Goal: Task Accomplishment & Management: Use online tool/utility

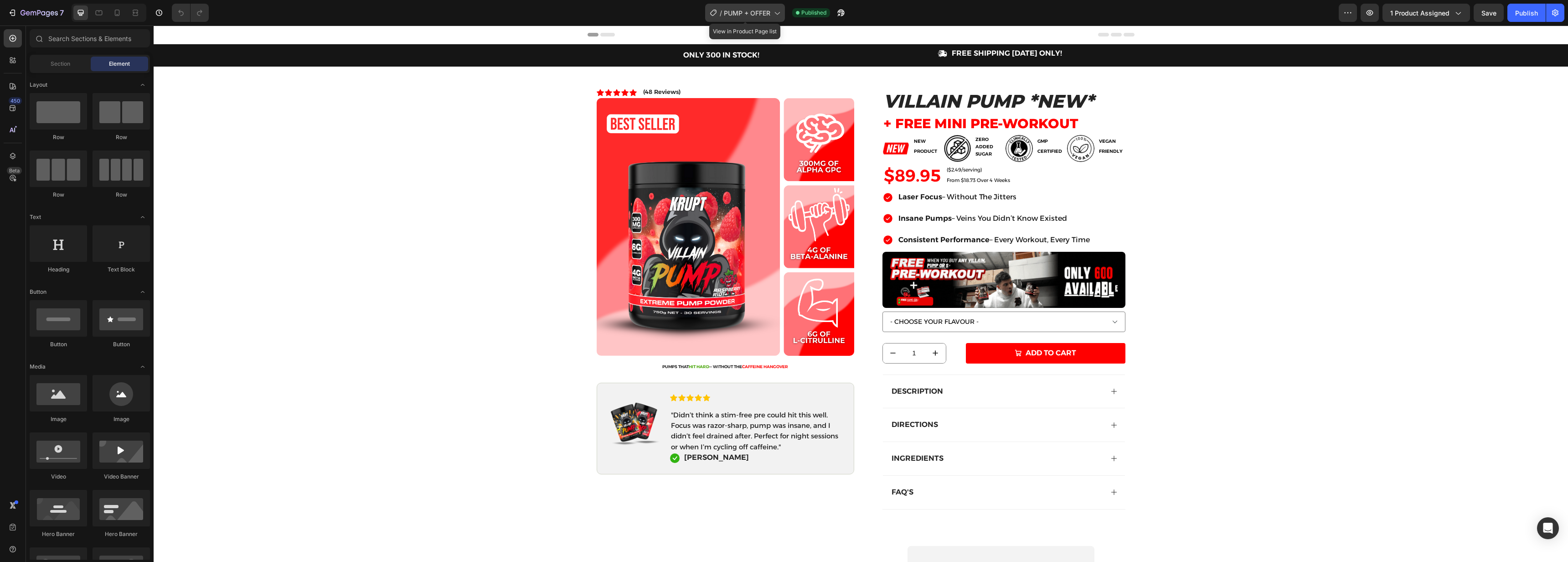
click at [769, 11] on span "PUMP + OFFER" at bounding box center [747, 13] width 46 height 10
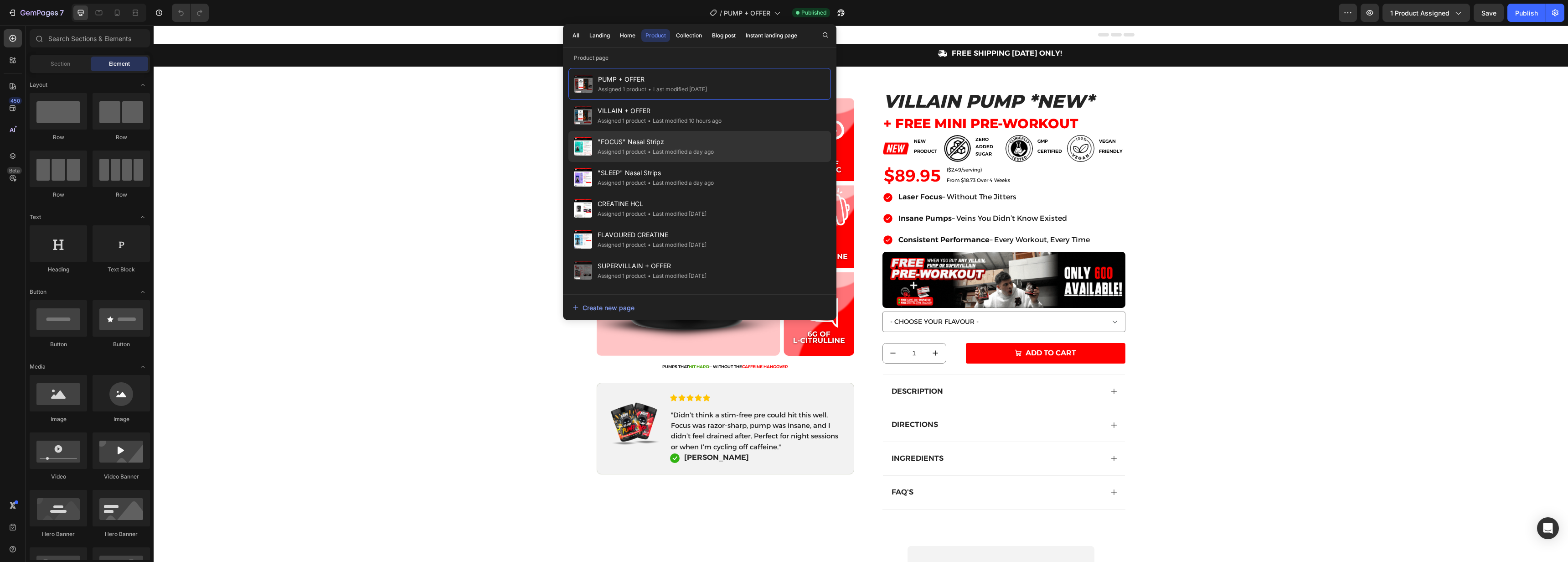
click at [635, 149] on div "Assigned 1 product" at bounding box center [621, 152] width 48 height 9
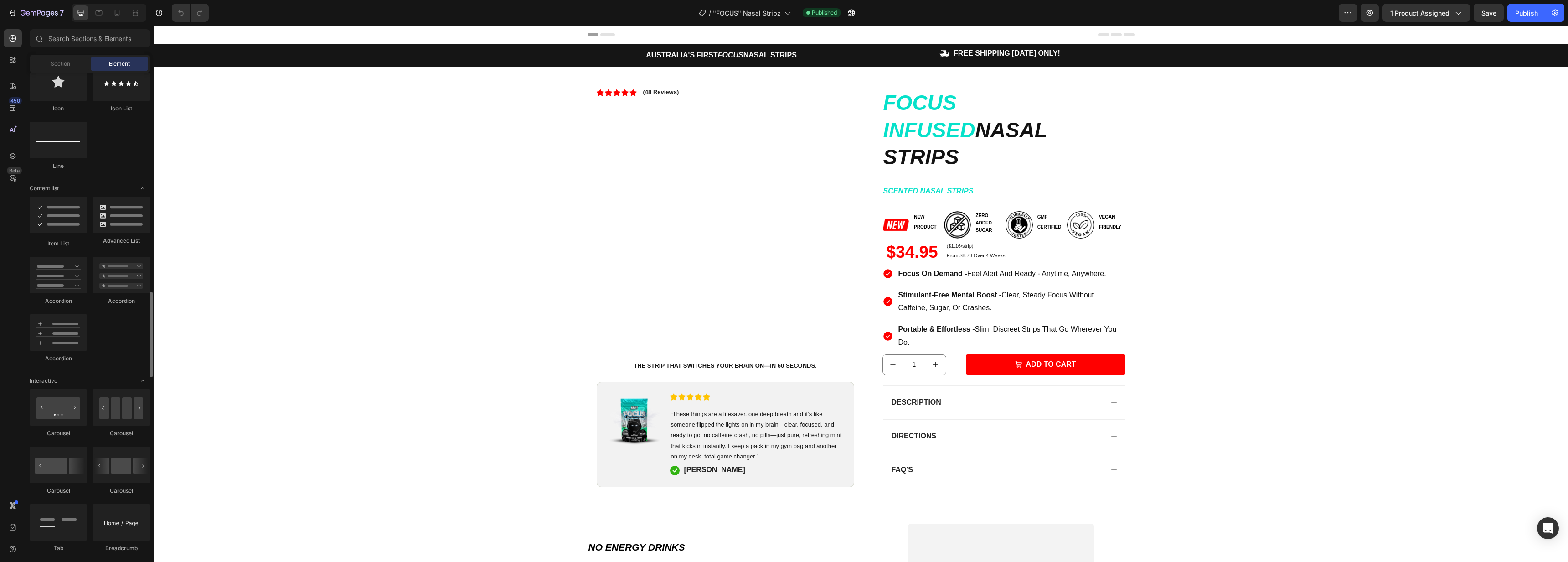
scroll to position [2275, 0]
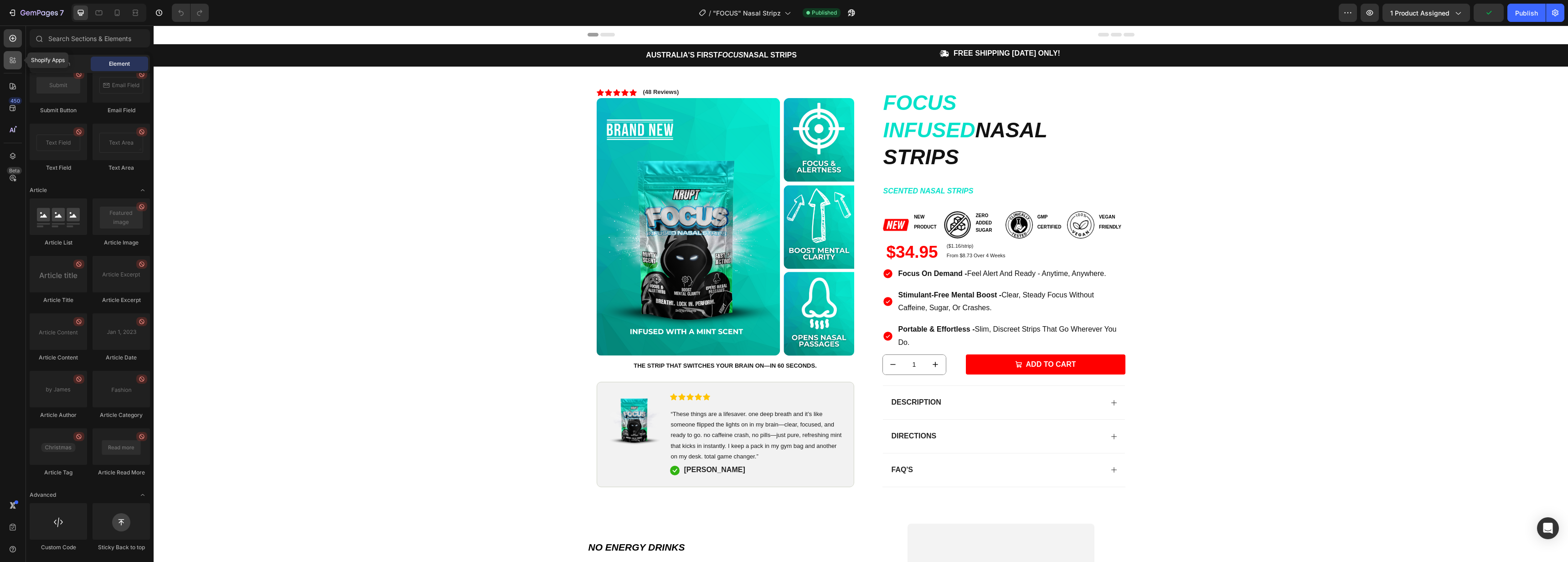
click at [11, 59] on icon at bounding box center [12, 60] width 9 height 9
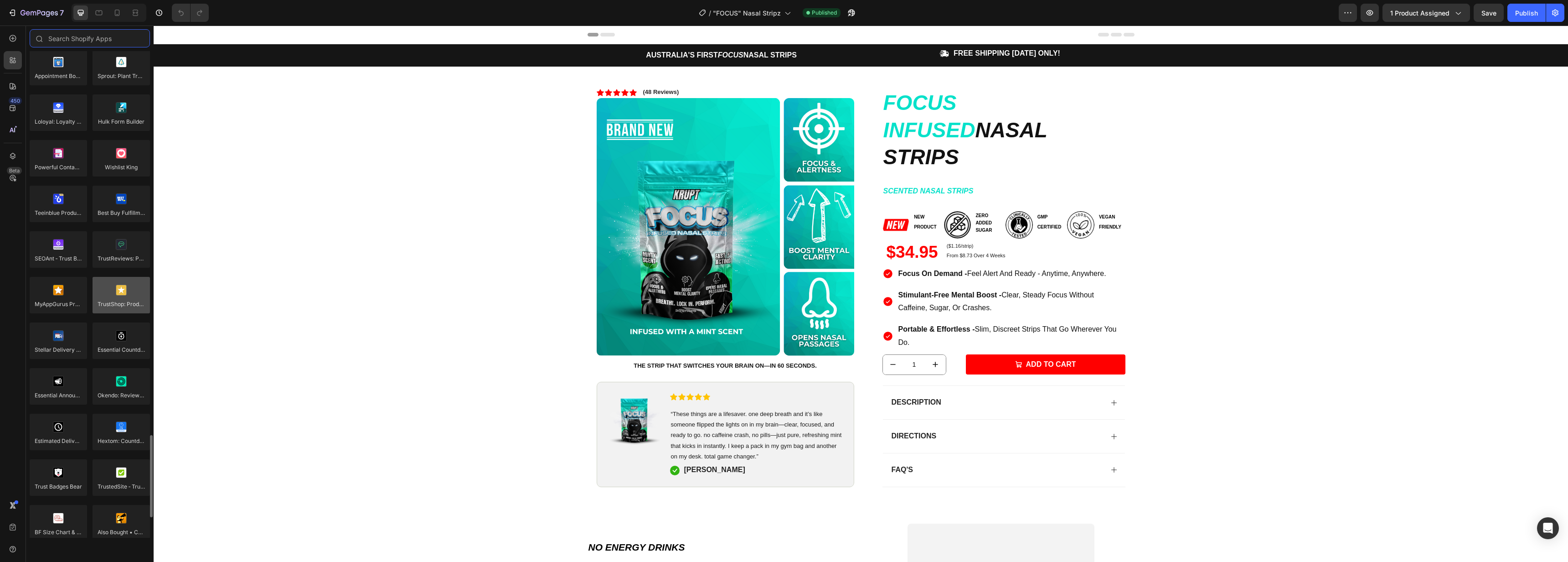
scroll to position [2396, 0]
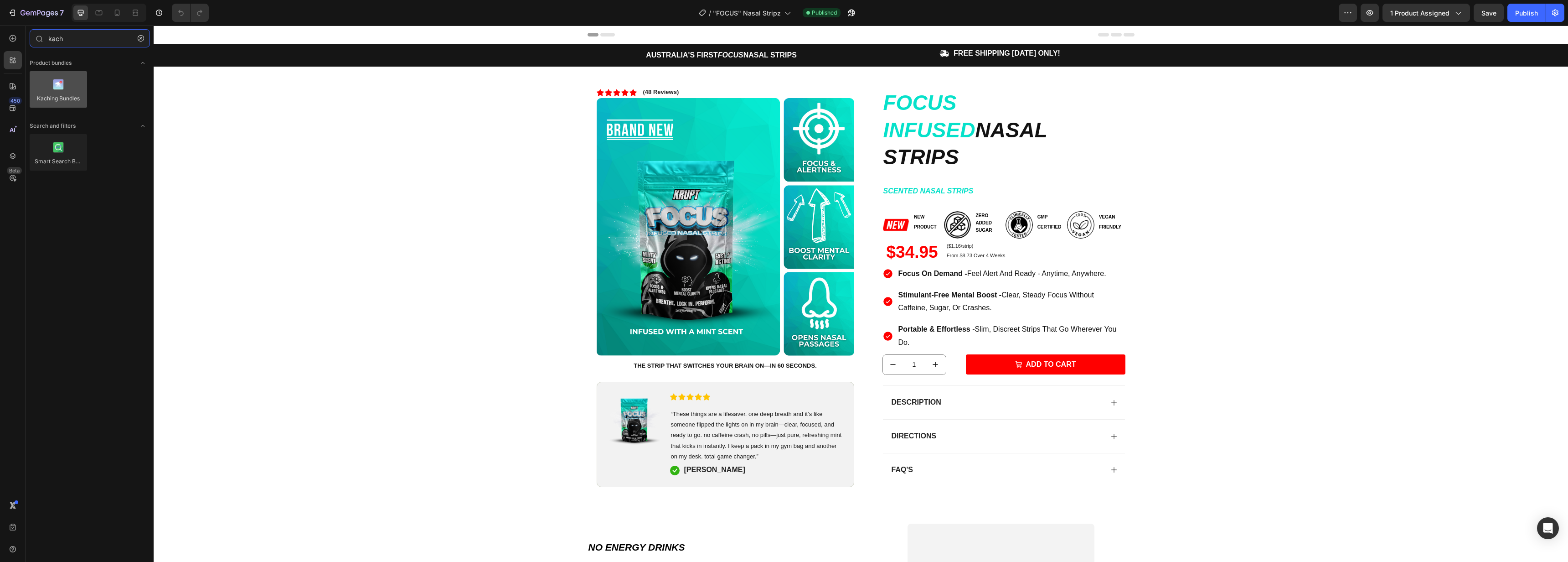
type input "kach"
drag, startPoint x: 205, startPoint y: 113, endPoint x: 979, endPoint y: 332, distance: 804.4
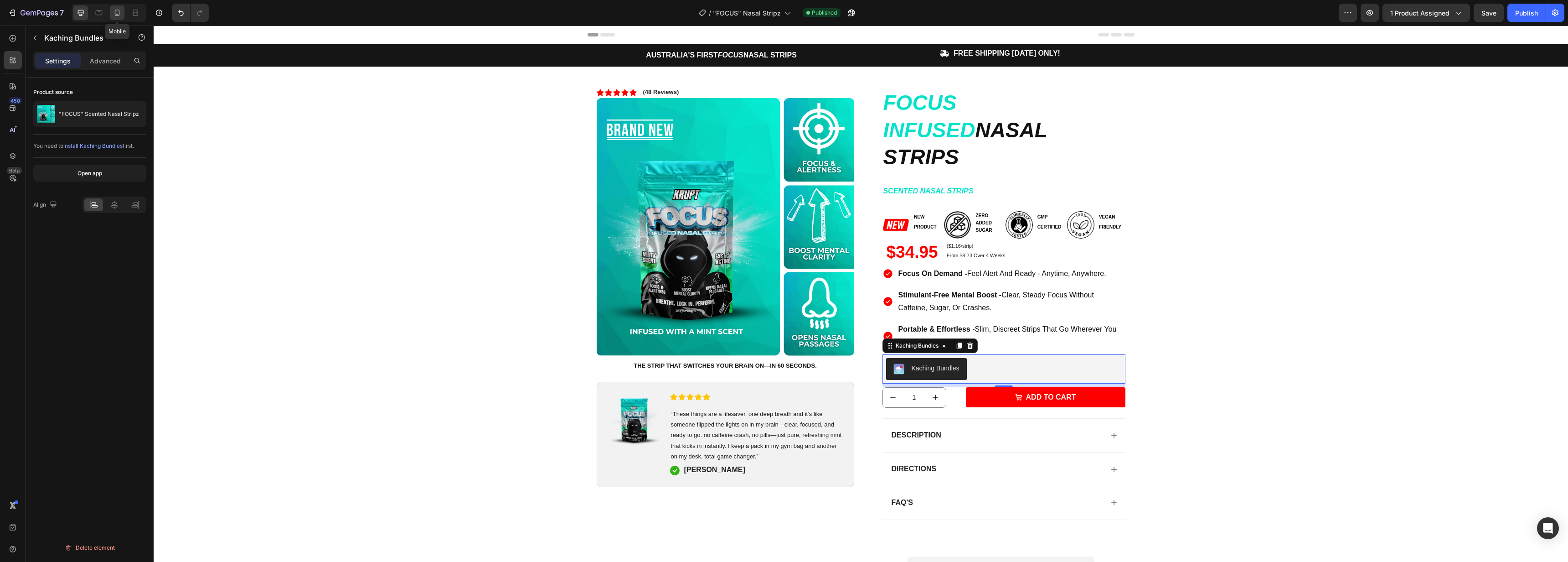
click at [118, 13] on icon at bounding box center [117, 12] width 9 height 9
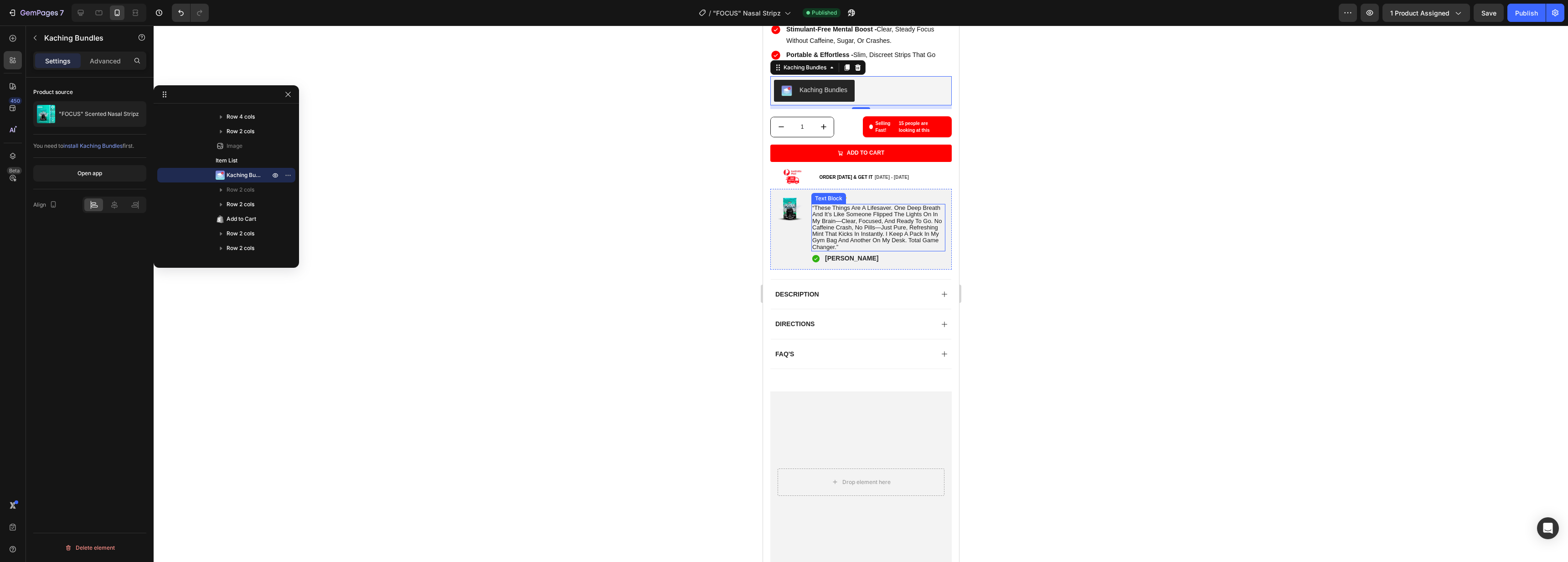
scroll to position [366, 0]
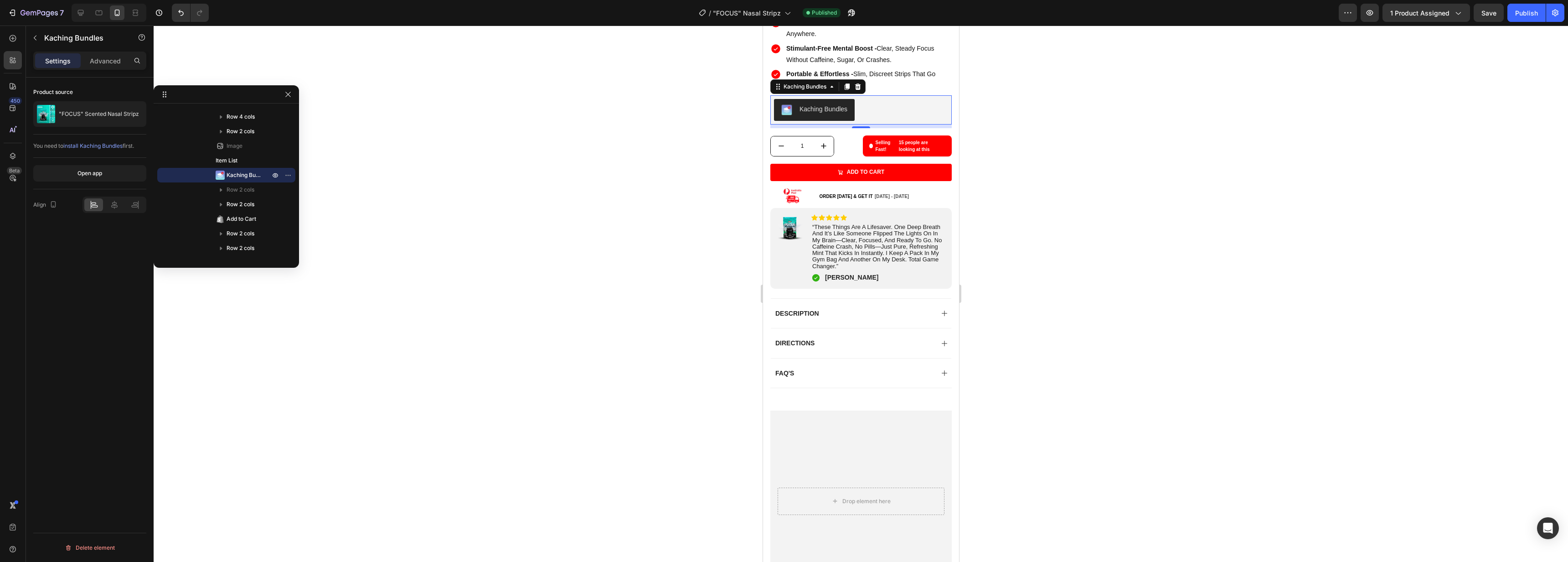
click at [114, 213] on div at bounding box center [114, 205] width 64 height 16
click at [114, 209] on icon at bounding box center [114, 205] width 9 height 9
click at [88, 169] on div "Open app" at bounding box center [89, 173] width 24 height 8
click at [1522, 19] on button "Publish" at bounding box center [1526, 13] width 38 height 18
click at [10, 9] on icon "button" at bounding box center [12, 12] width 9 height 9
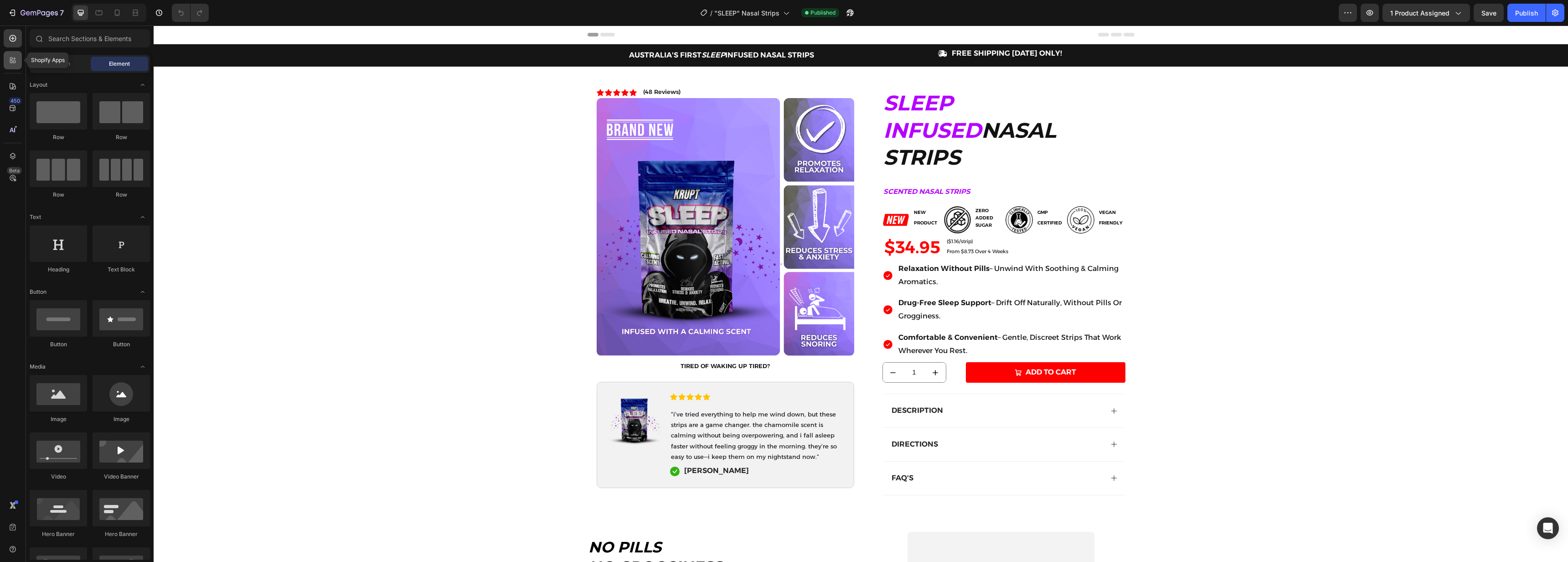
click at [12, 61] on icon at bounding box center [11, 62] width 2 height 2
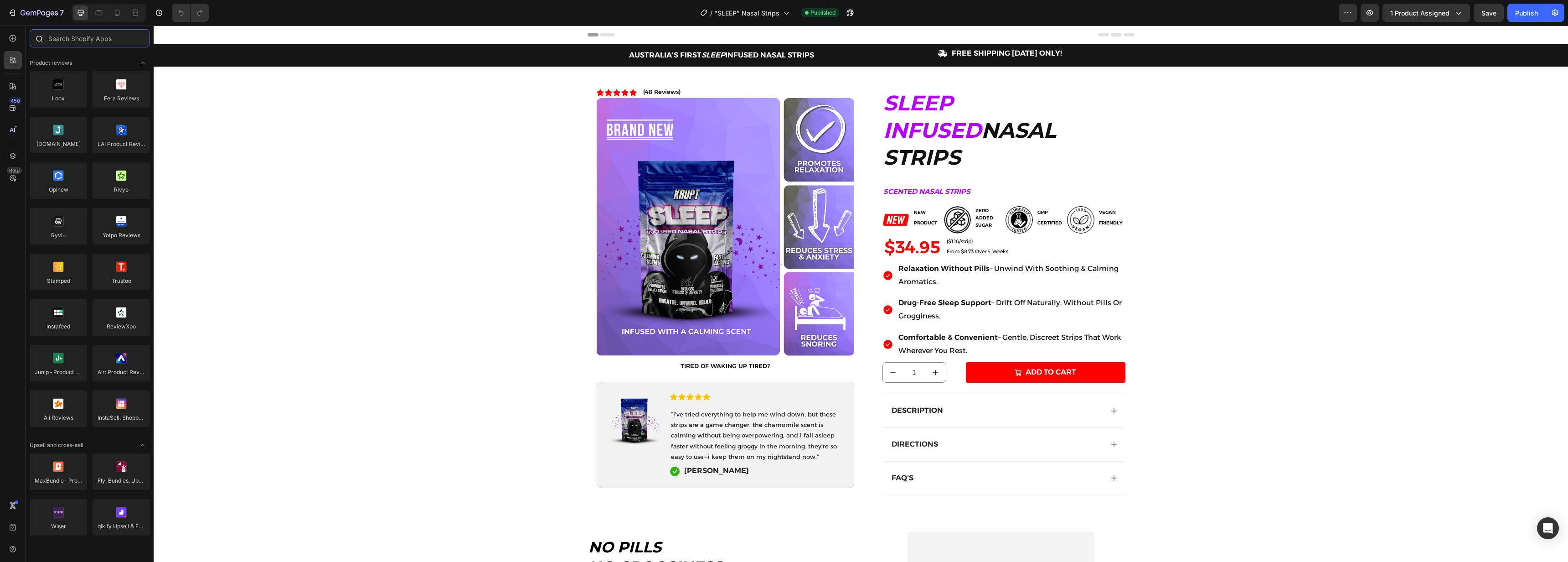
click at [72, 39] on input "text" at bounding box center [90, 38] width 121 height 18
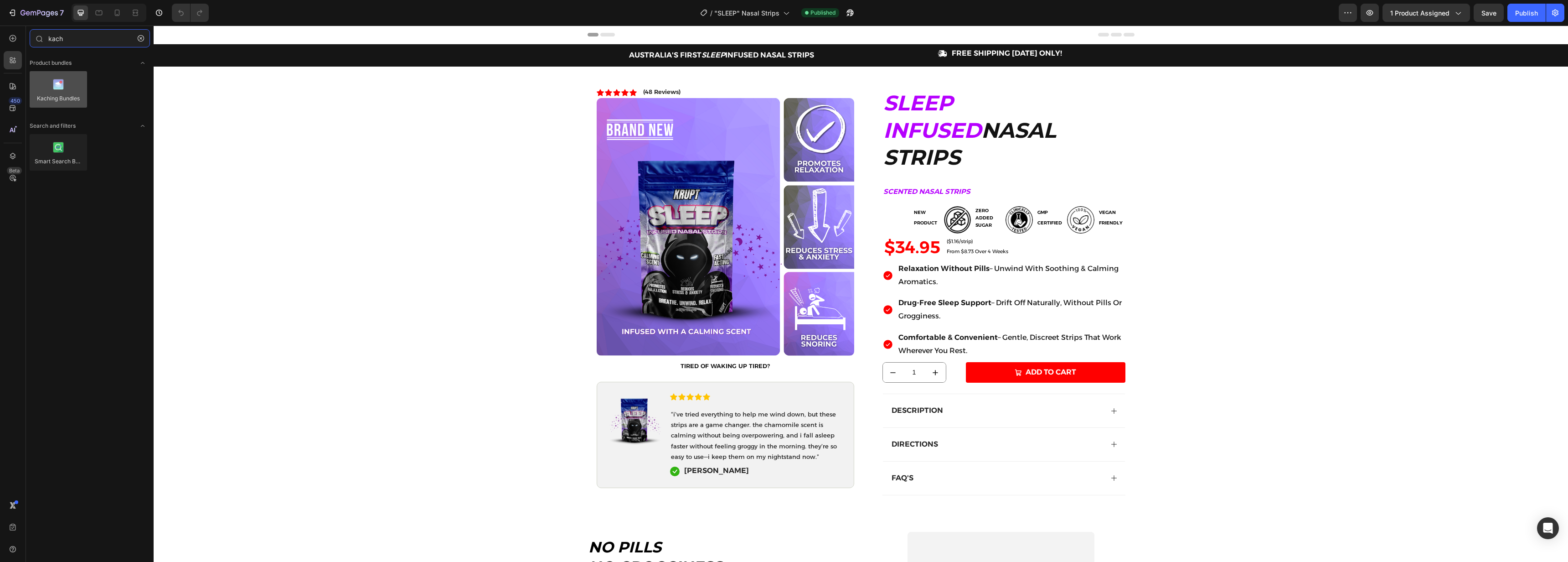
type input "kach"
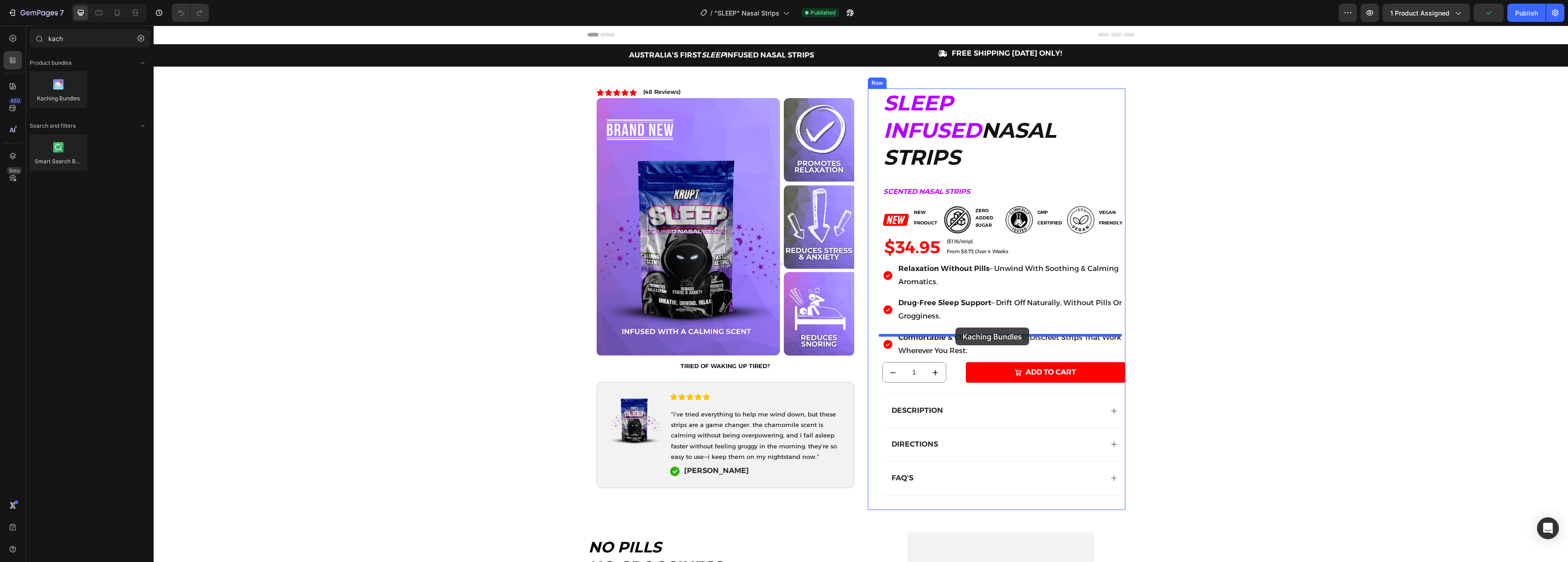
drag, startPoint x: 207, startPoint y: 118, endPoint x: 956, endPoint y: 328, distance: 777.9
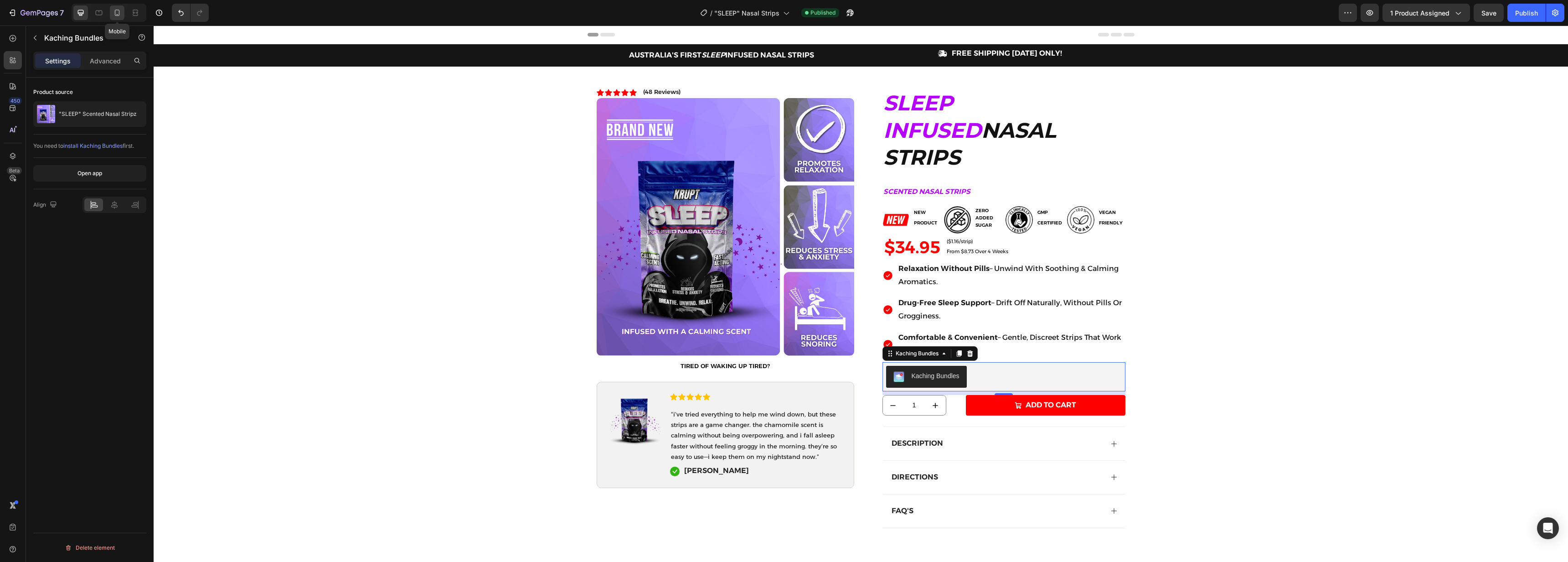
click at [116, 13] on icon at bounding box center [117, 12] width 9 height 9
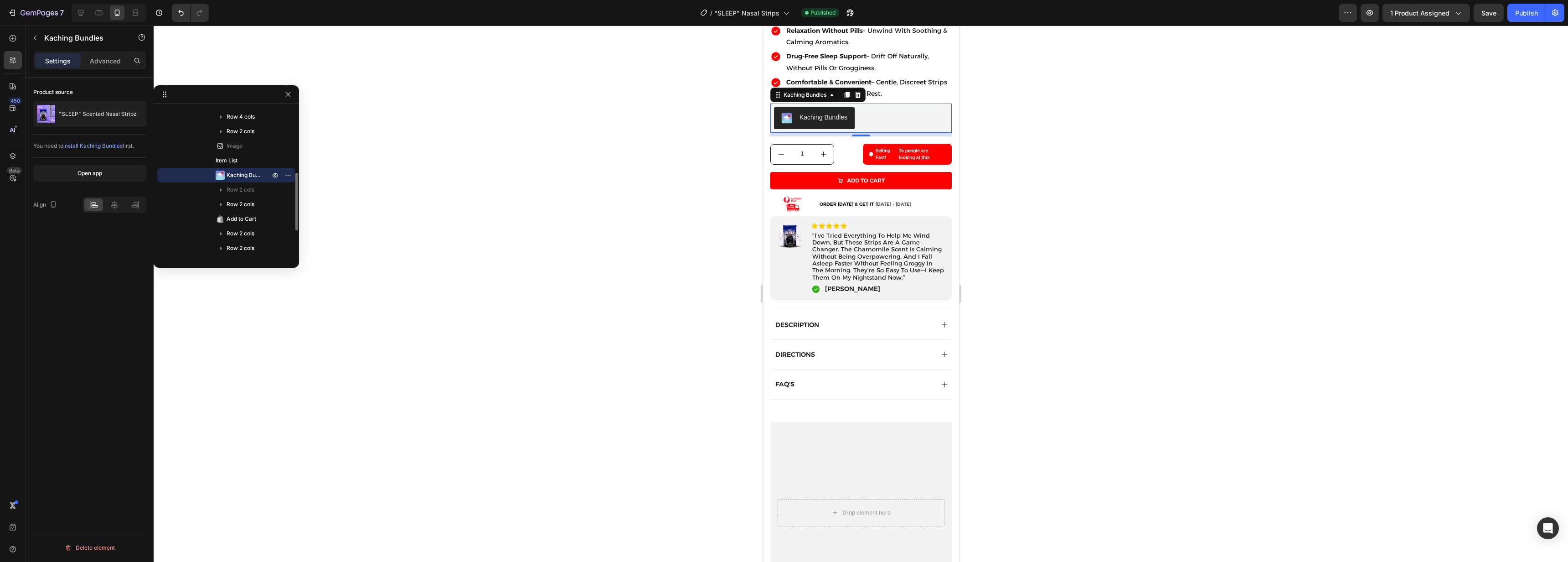
scroll to position [382, 0]
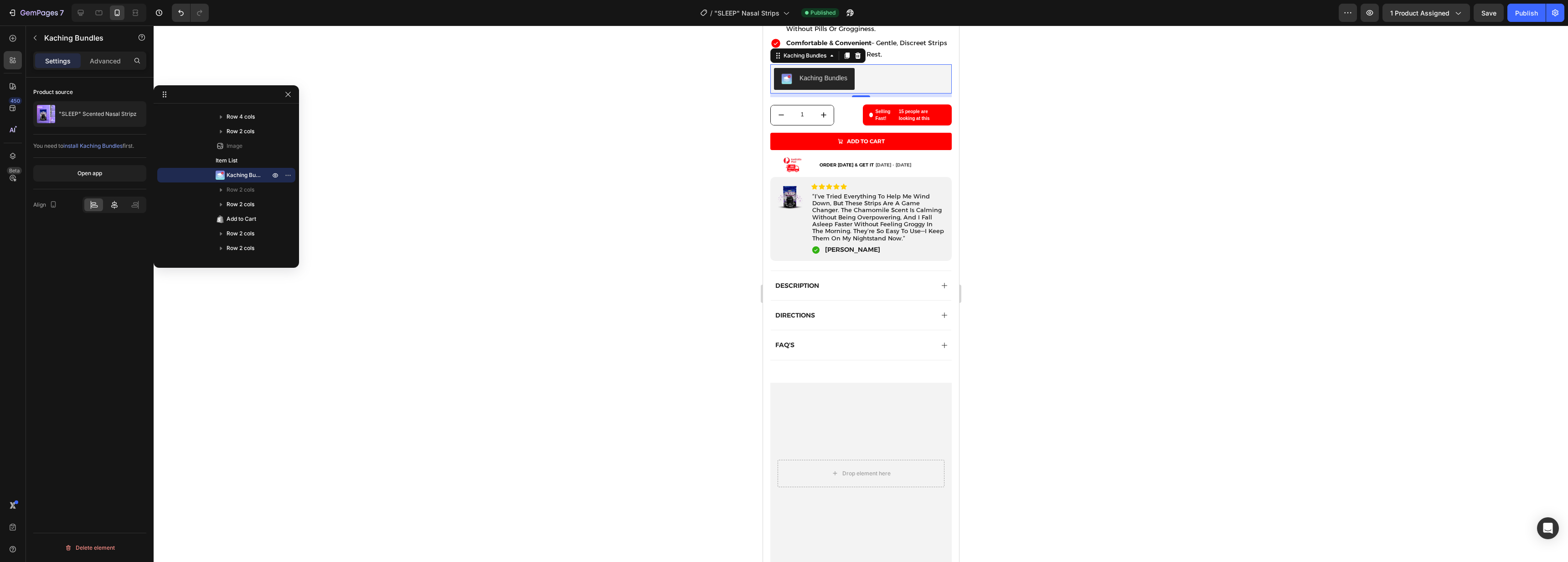
click at [111, 208] on icon at bounding box center [114, 205] width 9 height 9
click at [1494, 16] on span "Save" at bounding box center [1489, 13] width 15 height 8
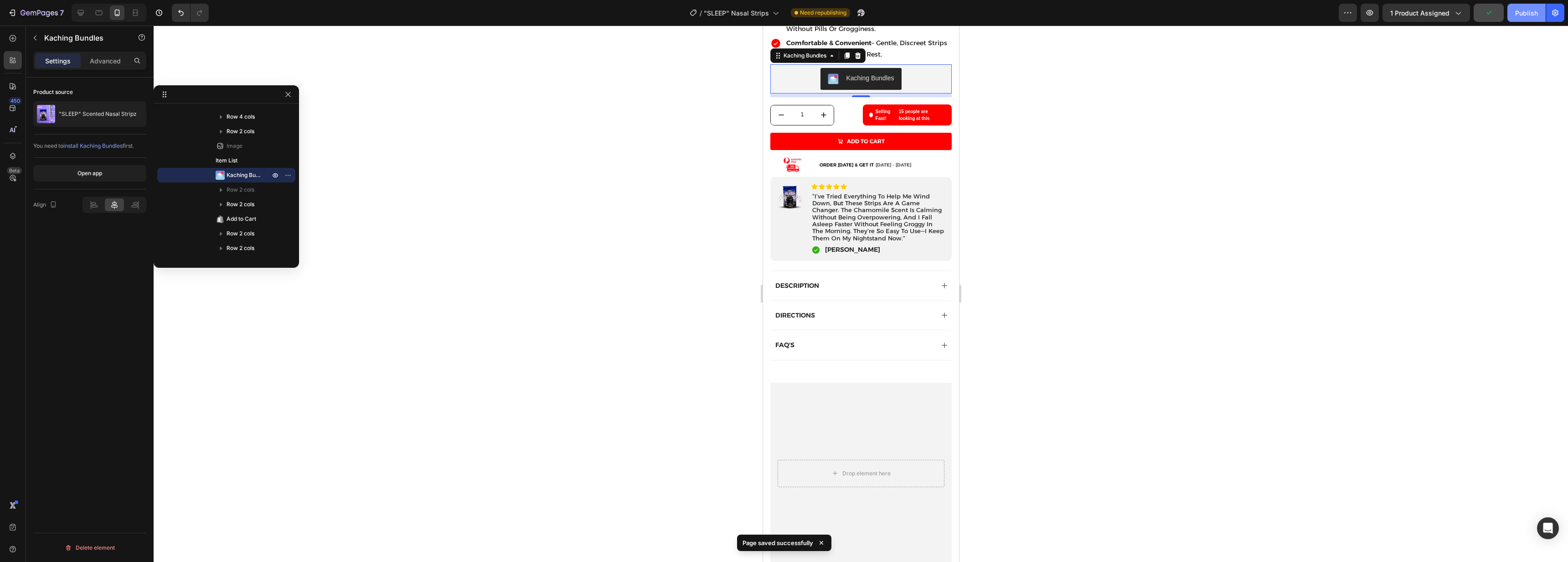
click at [1522, 16] on div "Publish" at bounding box center [1526, 13] width 23 height 10
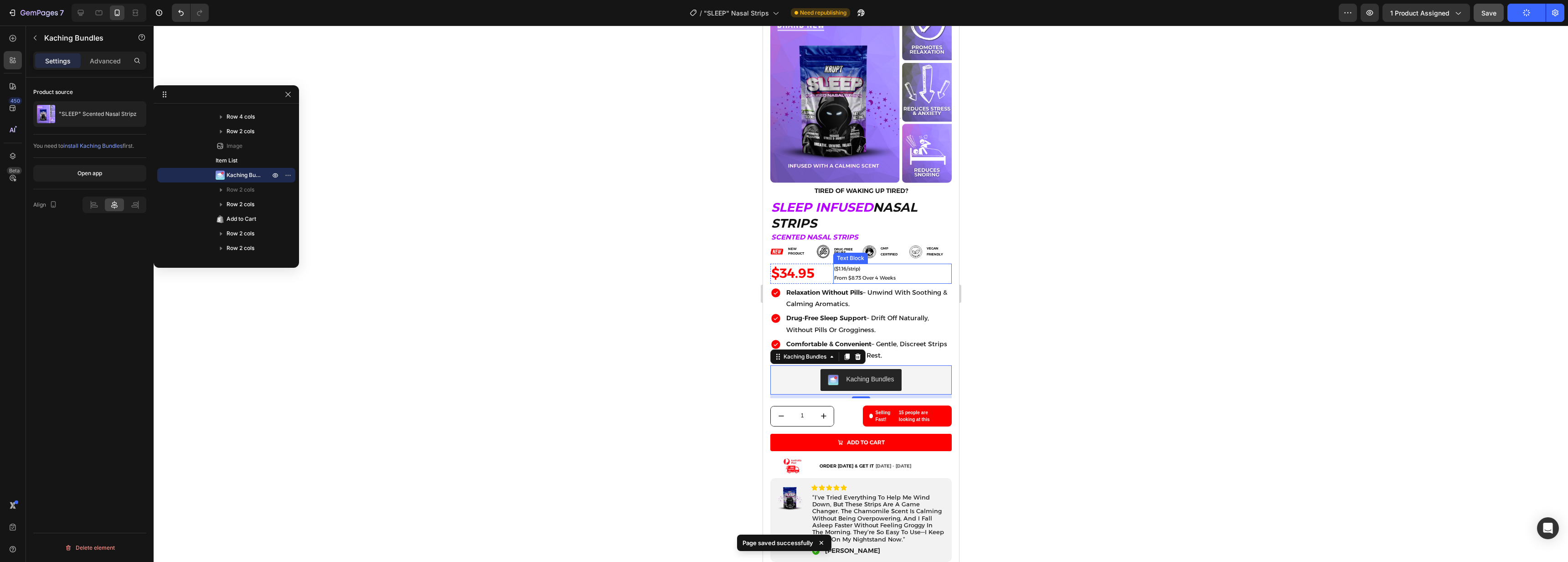
scroll to position [0, 0]
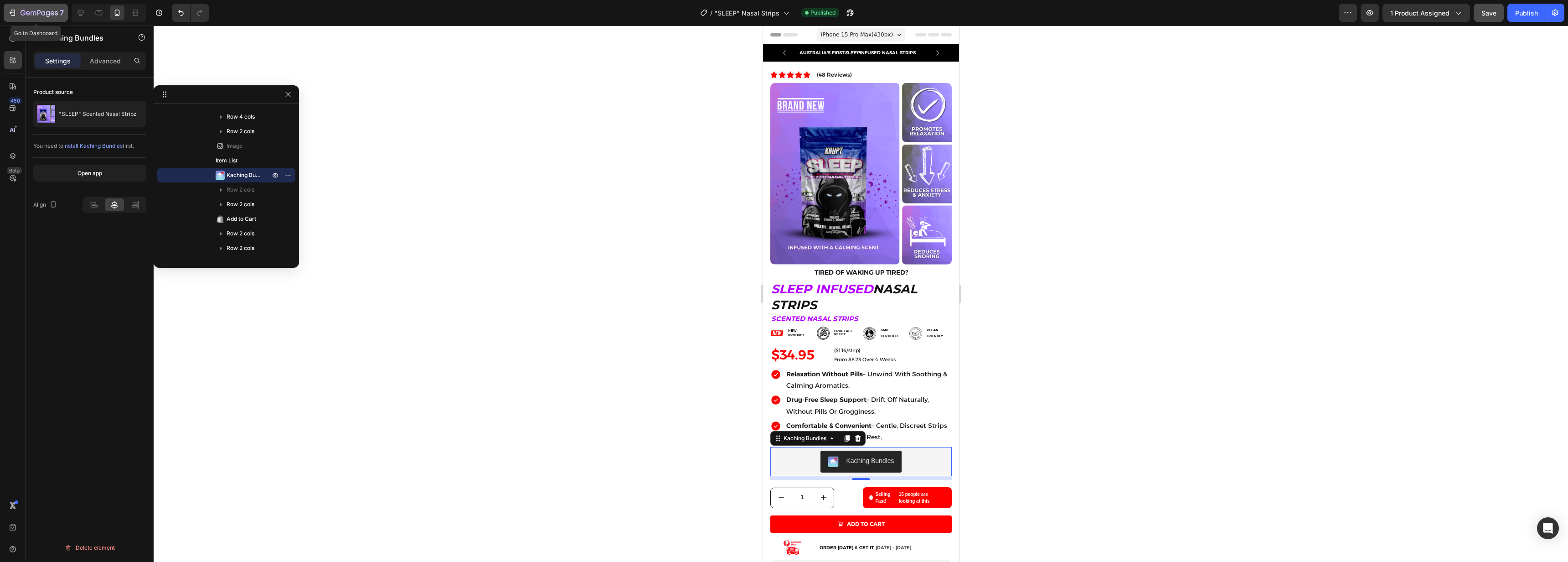
click at [11, 9] on icon "button" at bounding box center [12, 12] width 9 height 9
